Goal: Information Seeking & Learning: Check status

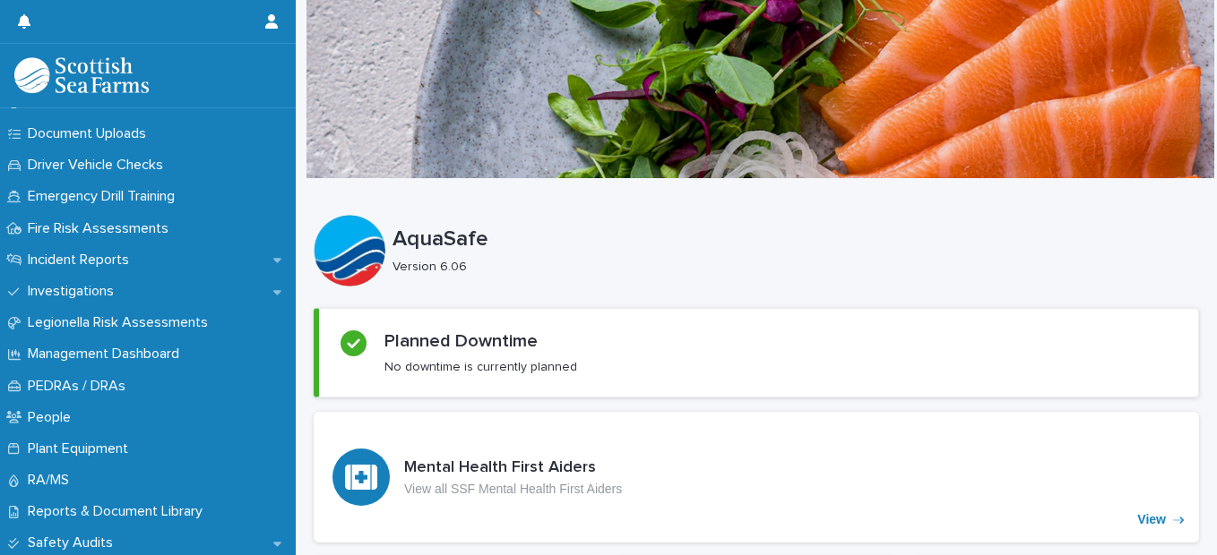
scroll to position [606, 0]
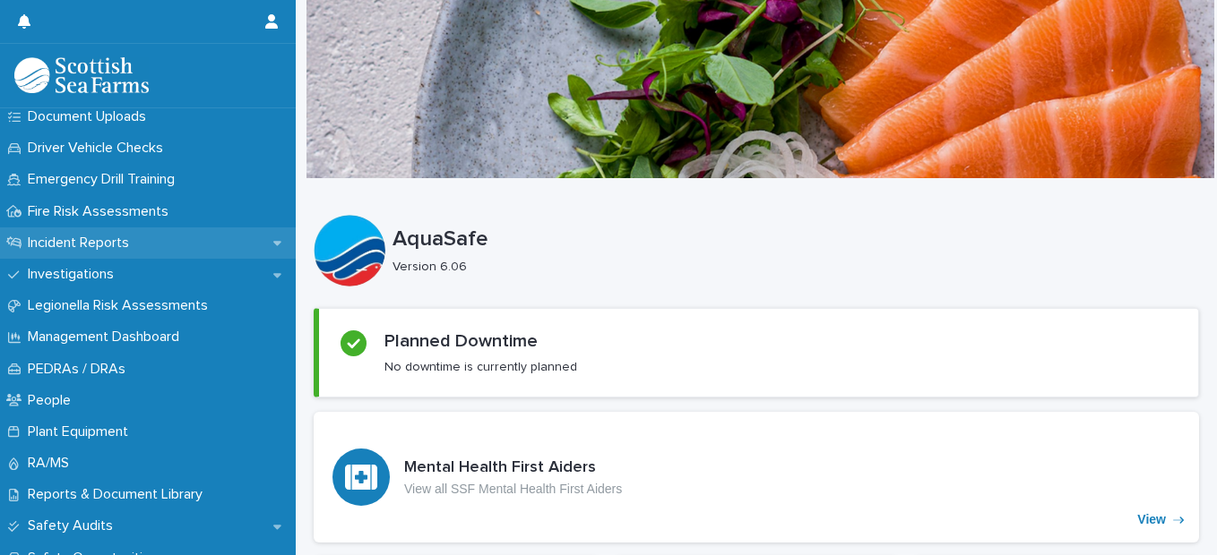
click at [108, 242] on p "Incident Reports" at bounding box center [82, 243] width 123 height 17
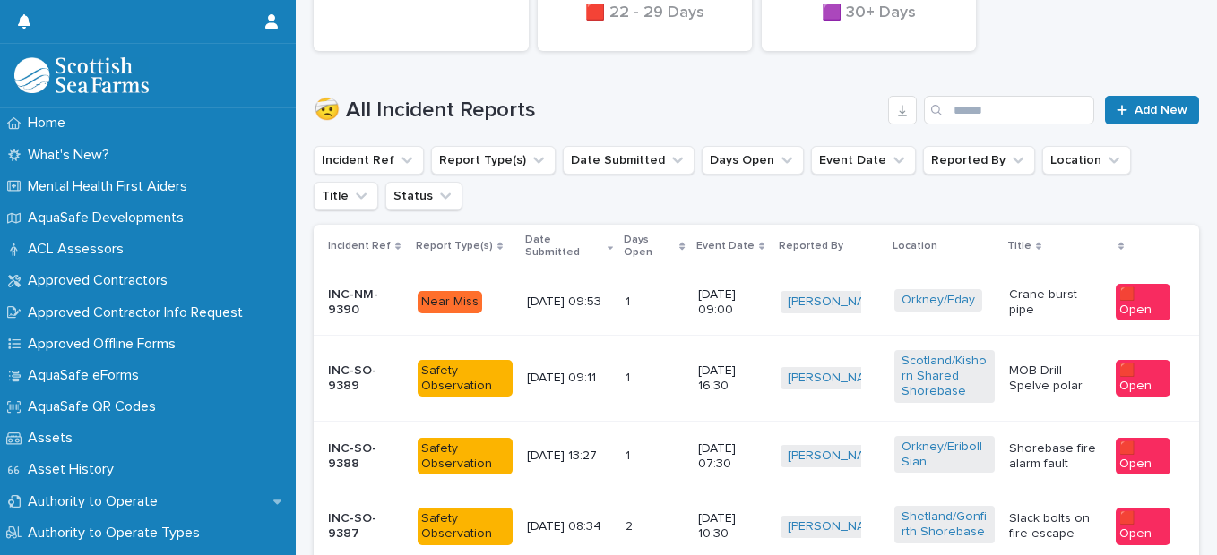
scroll to position [576, 0]
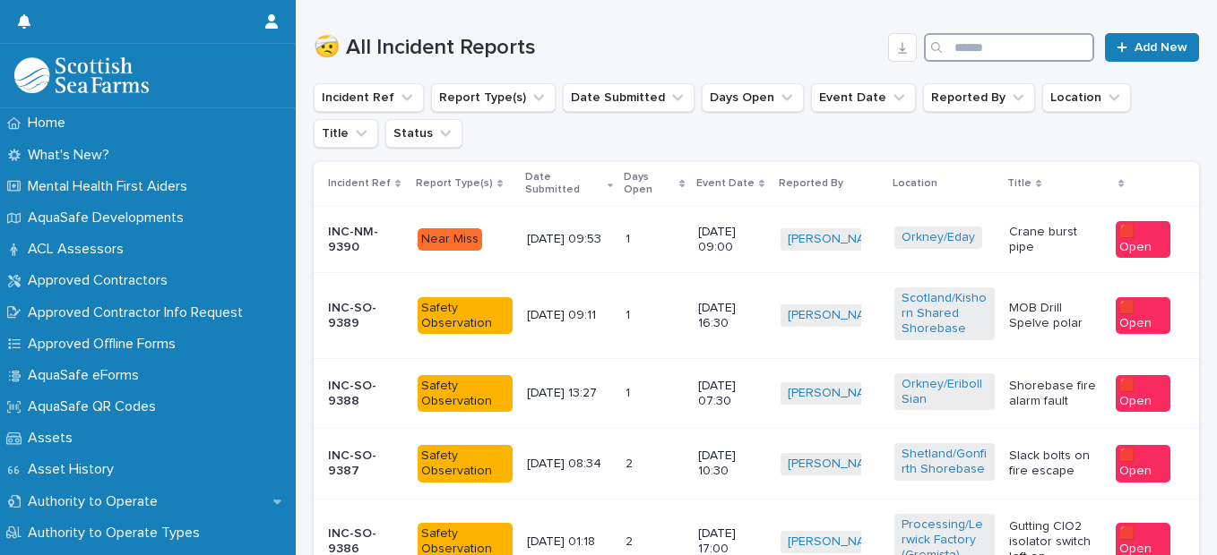
click at [948, 49] on input "Search" at bounding box center [1009, 47] width 170 height 29
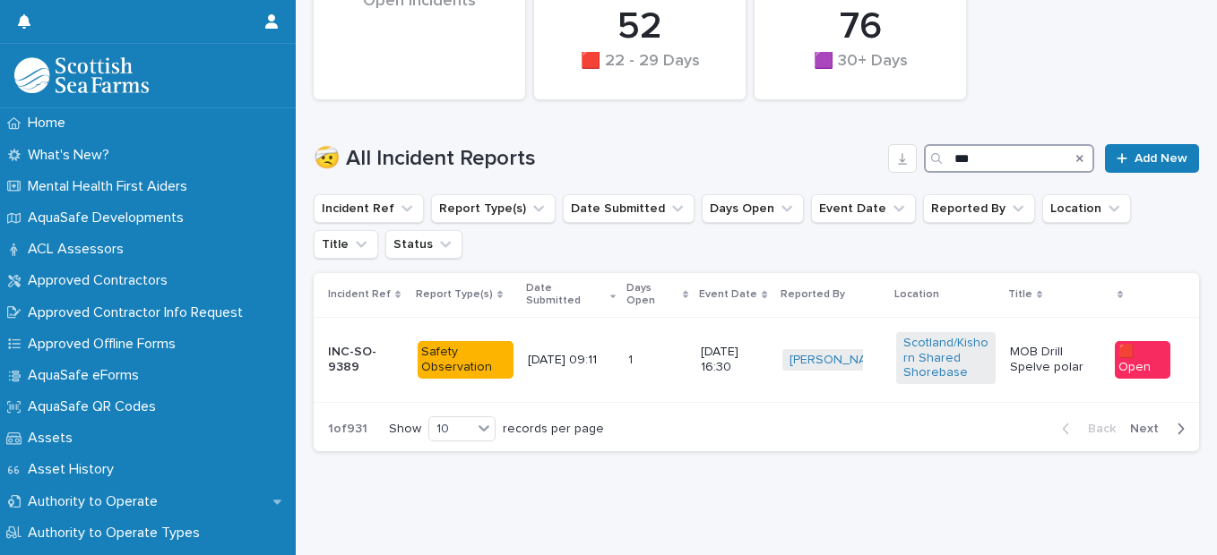
scroll to position [221, 0]
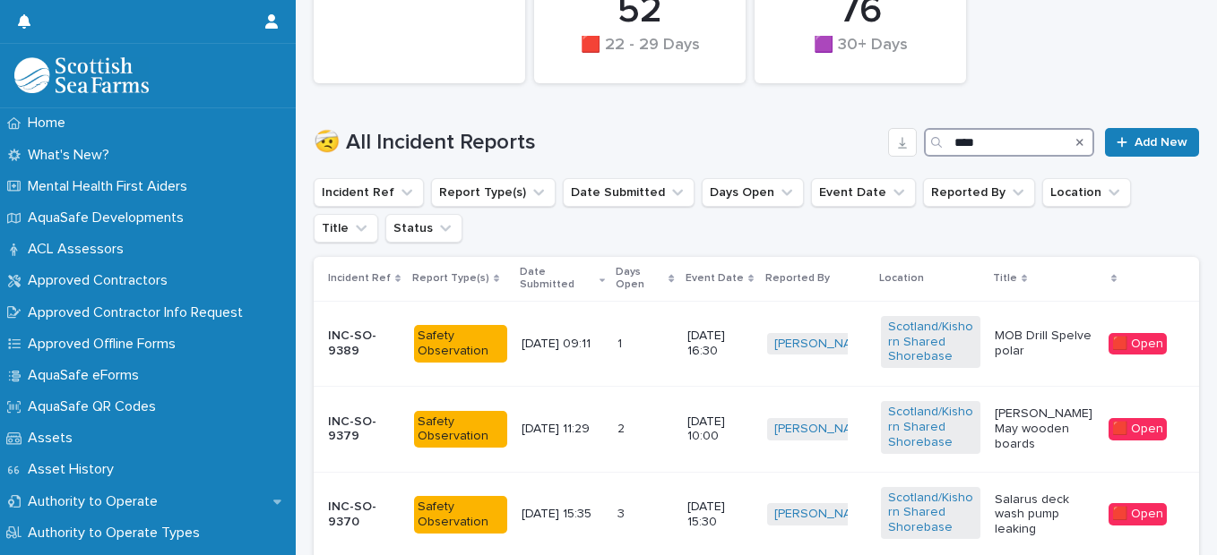
scroll to position [478, 0]
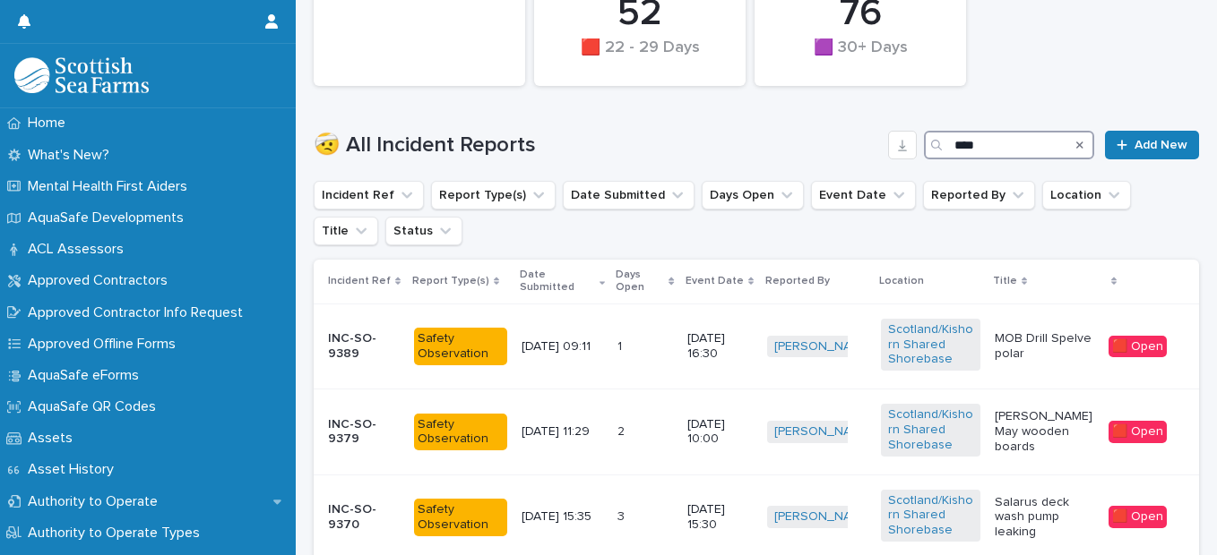
type input "****"
click at [1122, 220] on ul "Incident Ref Report Type(s) Date Submitted Days Open Event Date Reported By Loc…" at bounding box center [756, 213] width 892 height 72
